Goal: Task Accomplishment & Management: Use online tool/utility

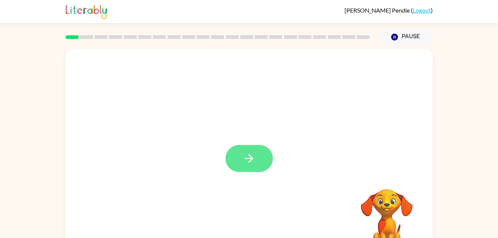
click at [246, 163] on icon "button" at bounding box center [249, 158] width 13 height 13
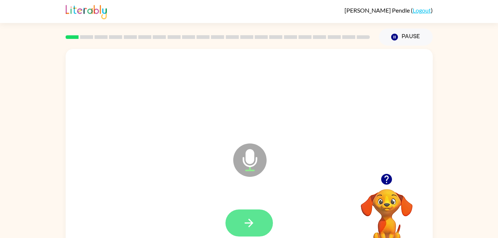
click at [259, 232] on button "button" at bounding box center [249, 223] width 47 height 27
click at [260, 224] on button "button" at bounding box center [249, 223] width 47 height 27
click at [236, 229] on button "button" at bounding box center [249, 223] width 47 height 27
click at [249, 222] on icon "button" at bounding box center [249, 223] width 13 height 13
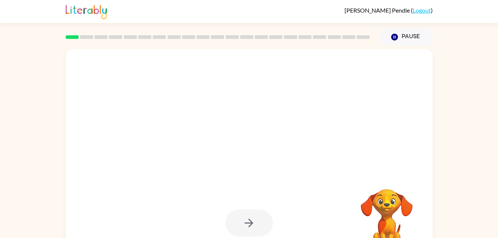
click at [259, 229] on div at bounding box center [249, 223] width 47 height 27
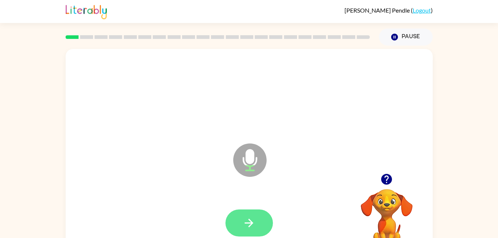
click at [245, 222] on icon "button" at bounding box center [249, 223] width 13 height 13
click at [251, 227] on icon "button" at bounding box center [249, 223] width 13 height 13
click at [254, 229] on icon "button" at bounding box center [249, 223] width 13 height 13
click at [259, 233] on button "button" at bounding box center [249, 223] width 47 height 27
click at [243, 224] on icon "button" at bounding box center [249, 223] width 13 height 13
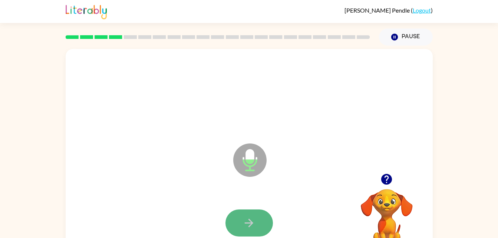
click at [257, 222] on button "button" at bounding box center [249, 223] width 47 height 27
click at [263, 236] on button "button" at bounding box center [249, 223] width 47 height 27
click at [255, 235] on button "button" at bounding box center [249, 223] width 47 height 27
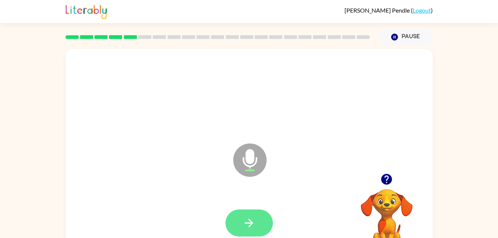
click at [239, 227] on button "button" at bounding box center [249, 223] width 47 height 27
click at [239, 216] on button "button" at bounding box center [249, 223] width 47 height 27
click at [248, 231] on button "button" at bounding box center [249, 223] width 47 height 27
click at [248, 225] on icon "button" at bounding box center [249, 223] width 13 height 13
click at [259, 223] on button "button" at bounding box center [249, 223] width 47 height 27
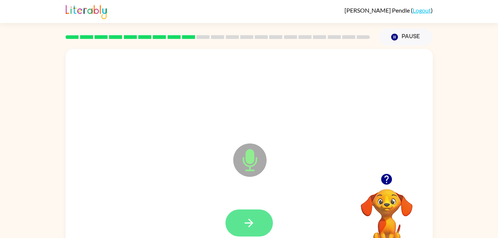
click at [246, 218] on icon "button" at bounding box center [249, 223] width 13 height 13
click at [250, 225] on icon "button" at bounding box center [249, 223] width 9 height 9
click at [258, 214] on button "button" at bounding box center [249, 223] width 47 height 27
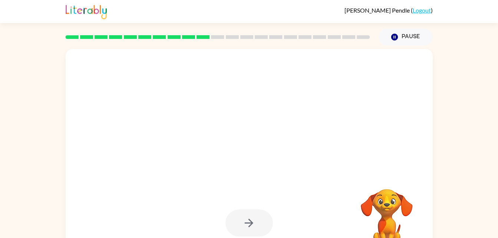
click at [262, 229] on div at bounding box center [249, 223] width 47 height 27
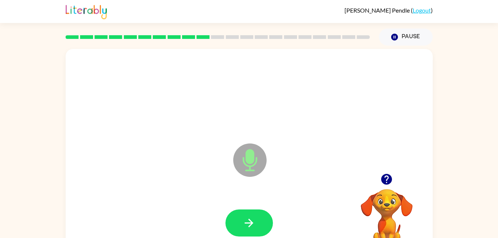
click at [271, 235] on div at bounding box center [249, 223] width 47 height 27
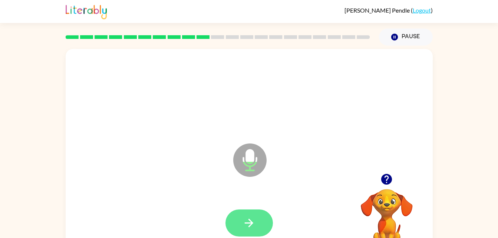
click at [263, 218] on button "button" at bounding box center [249, 223] width 47 height 27
click at [242, 216] on button "button" at bounding box center [249, 223] width 47 height 27
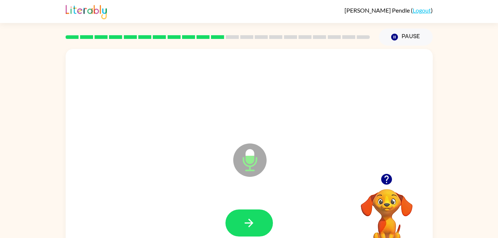
click at [242, 206] on div at bounding box center [249, 223] width 353 height 61
click at [253, 213] on button "button" at bounding box center [249, 223] width 47 height 27
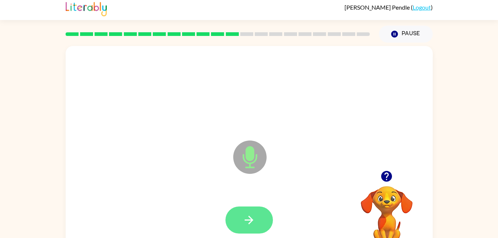
click at [247, 229] on button "button" at bounding box center [249, 220] width 47 height 27
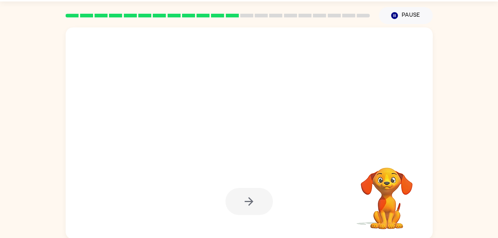
scroll to position [23, 0]
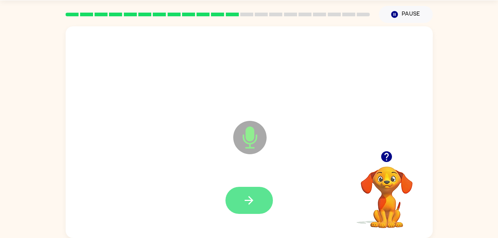
click at [245, 198] on icon "button" at bounding box center [249, 200] width 13 height 13
click at [245, 200] on icon "button" at bounding box center [249, 200] width 13 height 13
click at [245, 205] on icon "button" at bounding box center [249, 200] width 13 height 13
click at [251, 201] on icon "button" at bounding box center [249, 200] width 13 height 13
click at [244, 197] on icon "button" at bounding box center [249, 200] width 13 height 13
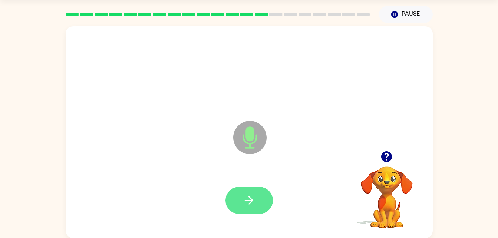
click at [256, 203] on button "button" at bounding box center [249, 200] width 47 height 27
click at [243, 201] on icon "button" at bounding box center [249, 200] width 13 height 13
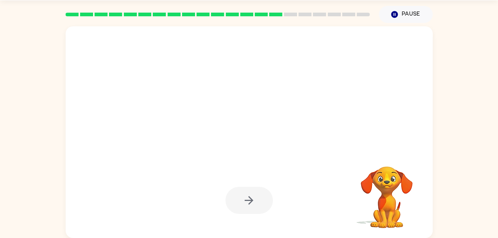
click at [251, 199] on div at bounding box center [249, 200] width 47 height 27
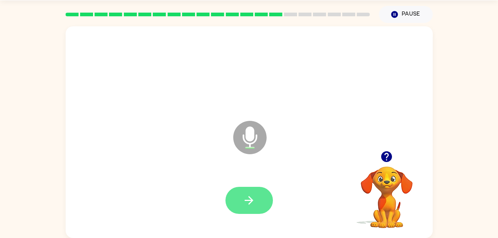
click at [254, 200] on icon "button" at bounding box center [249, 200] width 13 height 13
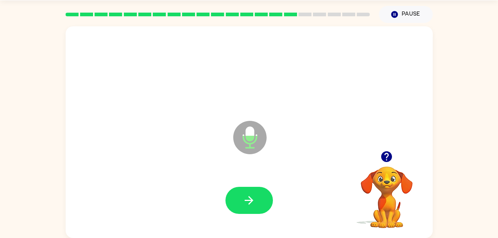
click at [265, 224] on div at bounding box center [249, 200] width 353 height 61
click at [263, 210] on button "button" at bounding box center [249, 200] width 47 height 27
click at [253, 204] on icon "button" at bounding box center [249, 200] width 13 height 13
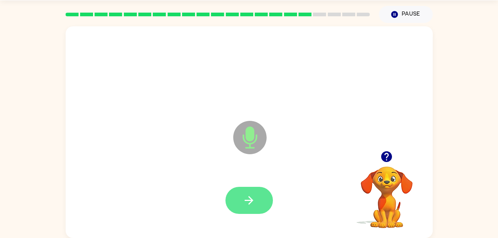
click at [249, 189] on button "button" at bounding box center [249, 200] width 47 height 27
click at [247, 201] on icon "button" at bounding box center [249, 200] width 9 height 9
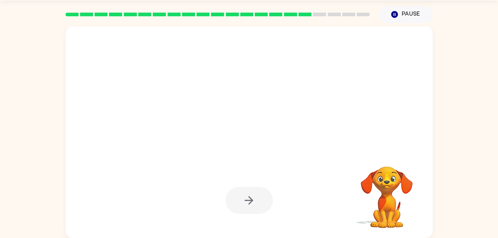
click at [263, 218] on div at bounding box center [249, 200] width 353 height 61
click at [260, 200] on div at bounding box center [249, 200] width 47 height 27
click at [249, 206] on div at bounding box center [249, 200] width 47 height 27
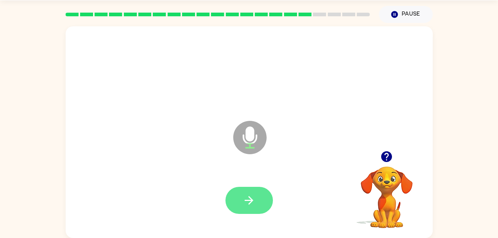
click at [251, 201] on icon "button" at bounding box center [249, 200] width 9 height 9
click at [250, 190] on button "button" at bounding box center [249, 200] width 47 height 27
click at [253, 204] on icon "button" at bounding box center [249, 200] width 13 height 13
click at [245, 202] on icon "button" at bounding box center [249, 200] width 13 height 13
click at [255, 196] on icon "button" at bounding box center [249, 200] width 13 height 13
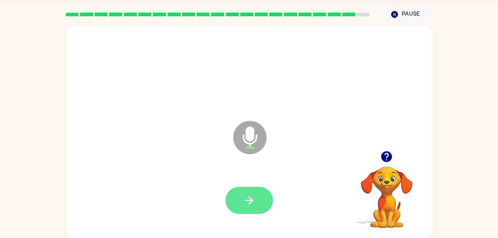
click at [260, 199] on button "button" at bounding box center [249, 200] width 47 height 27
click at [255, 196] on icon "button" at bounding box center [249, 200] width 13 height 13
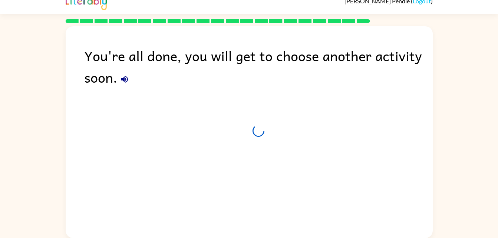
scroll to position [9, 0]
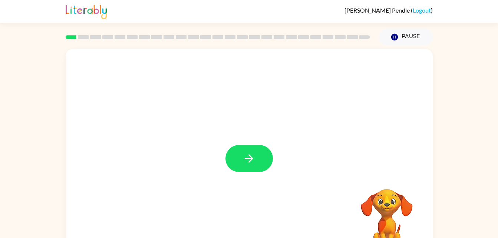
scroll to position [23, 0]
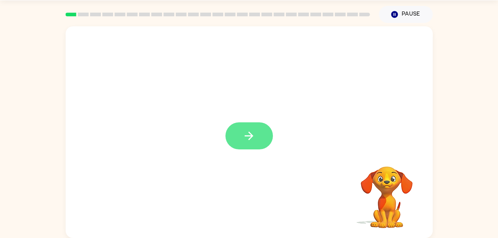
click at [256, 137] on button "button" at bounding box center [249, 135] width 47 height 27
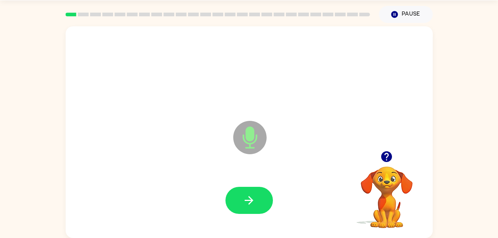
click at [257, 220] on div at bounding box center [249, 200] width 353 height 61
click at [249, 198] on icon "button" at bounding box center [249, 200] width 13 height 13
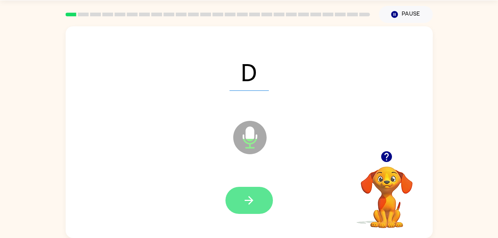
click at [263, 210] on button "button" at bounding box center [249, 200] width 47 height 27
click at [254, 192] on button "button" at bounding box center [249, 200] width 47 height 27
click at [255, 213] on button "button" at bounding box center [249, 200] width 47 height 27
click at [248, 191] on button "button" at bounding box center [249, 200] width 47 height 27
click at [254, 206] on icon "button" at bounding box center [249, 200] width 13 height 13
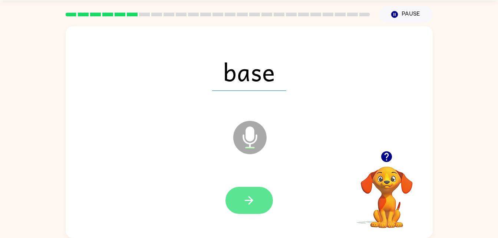
click at [262, 204] on button "button" at bounding box center [249, 200] width 47 height 27
click at [262, 195] on div at bounding box center [249, 200] width 47 height 27
click at [259, 191] on button "button" at bounding box center [249, 200] width 47 height 27
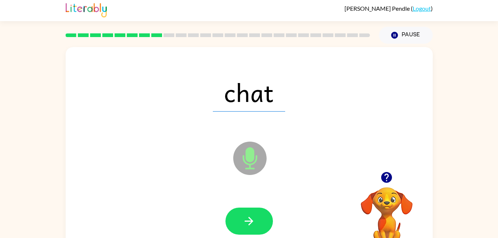
scroll to position [1, 0]
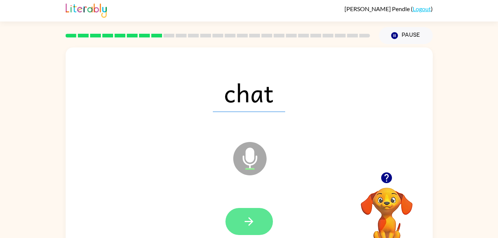
click at [233, 219] on button "button" at bounding box center [249, 221] width 47 height 27
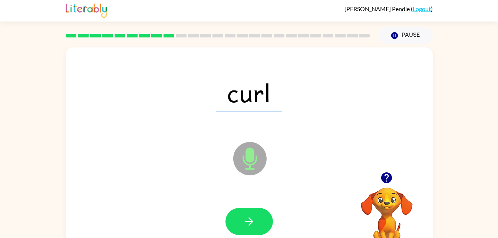
click at [245, 198] on div at bounding box center [249, 221] width 353 height 61
click at [251, 212] on button "button" at bounding box center [249, 221] width 47 height 27
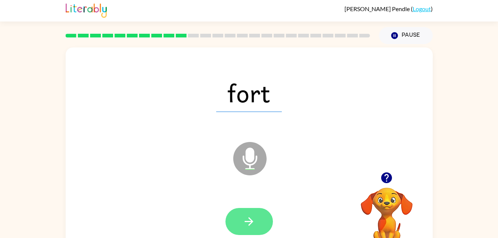
click at [255, 215] on icon "button" at bounding box center [249, 221] width 13 height 13
click at [252, 230] on button "button" at bounding box center [249, 221] width 47 height 27
click at [258, 230] on button "button" at bounding box center [249, 221] width 47 height 27
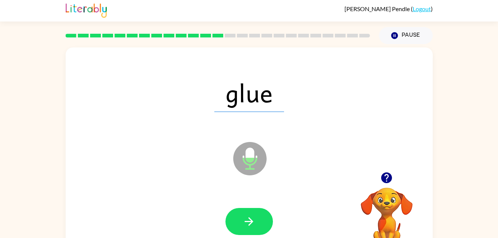
click at [253, 197] on div at bounding box center [249, 221] width 353 height 61
click at [255, 219] on icon "button" at bounding box center [249, 221] width 13 height 13
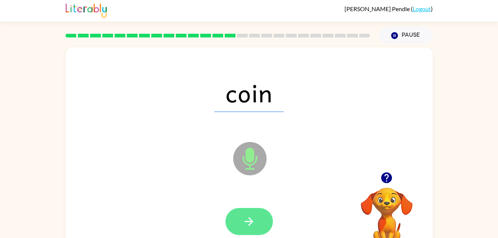
click at [245, 235] on button "button" at bounding box center [249, 221] width 47 height 27
click at [254, 216] on icon "button" at bounding box center [249, 221] width 13 height 13
click at [246, 219] on icon "button" at bounding box center [249, 221] width 13 height 13
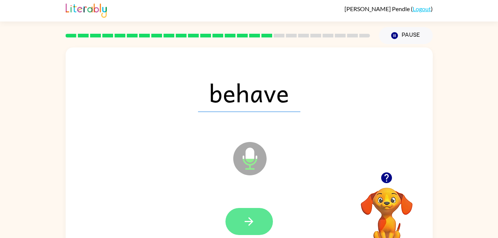
click at [252, 223] on icon "button" at bounding box center [249, 221] width 9 height 9
click at [237, 225] on button "button" at bounding box center [249, 221] width 47 height 27
click at [254, 219] on icon "button" at bounding box center [249, 221] width 13 height 13
click at [256, 222] on button "button" at bounding box center [249, 221] width 47 height 27
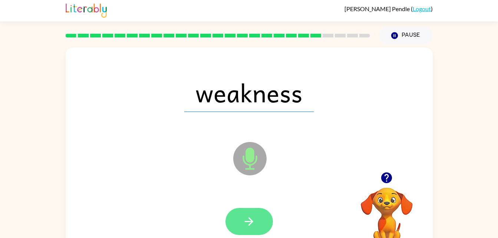
click at [258, 216] on button "button" at bounding box center [249, 221] width 47 height 27
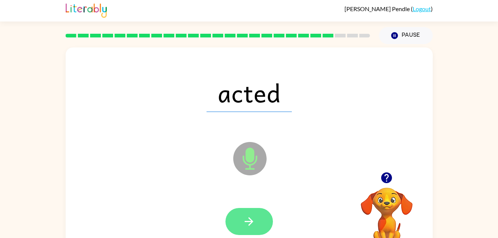
click at [239, 234] on button "button" at bounding box center [249, 221] width 47 height 27
click at [243, 216] on icon "button" at bounding box center [249, 221] width 13 height 13
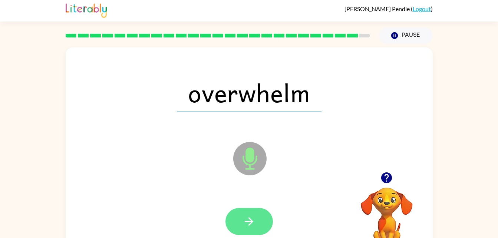
click at [231, 223] on button "button" at bounding box center [249, 221] width 47 height 27
